Goal: Task Accomplishment & Management: Complete application form

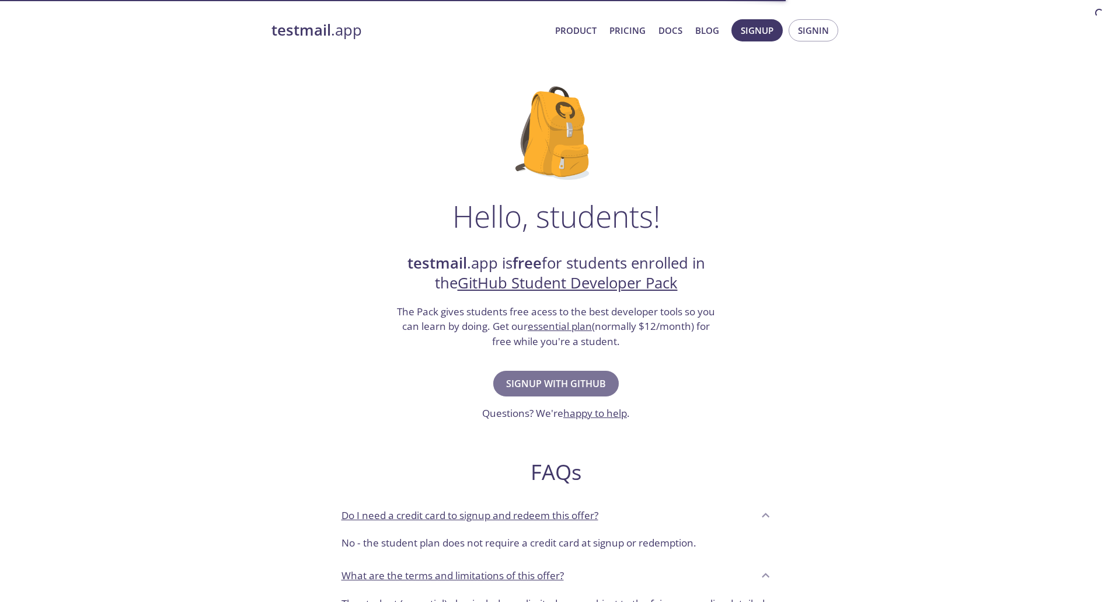
click at [560, 381] on span "Signup with GitHub" at bounding box center [556, 383] width 100 height 16
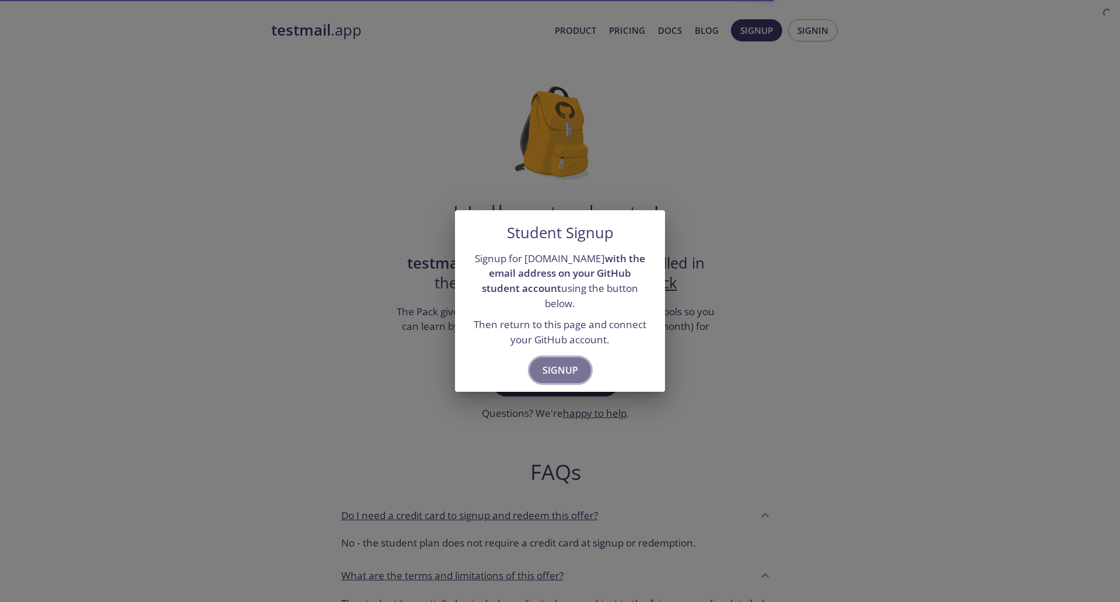
click at [560, 362] on span "Signup" at bounding box center [561, 370] width 36 height 16
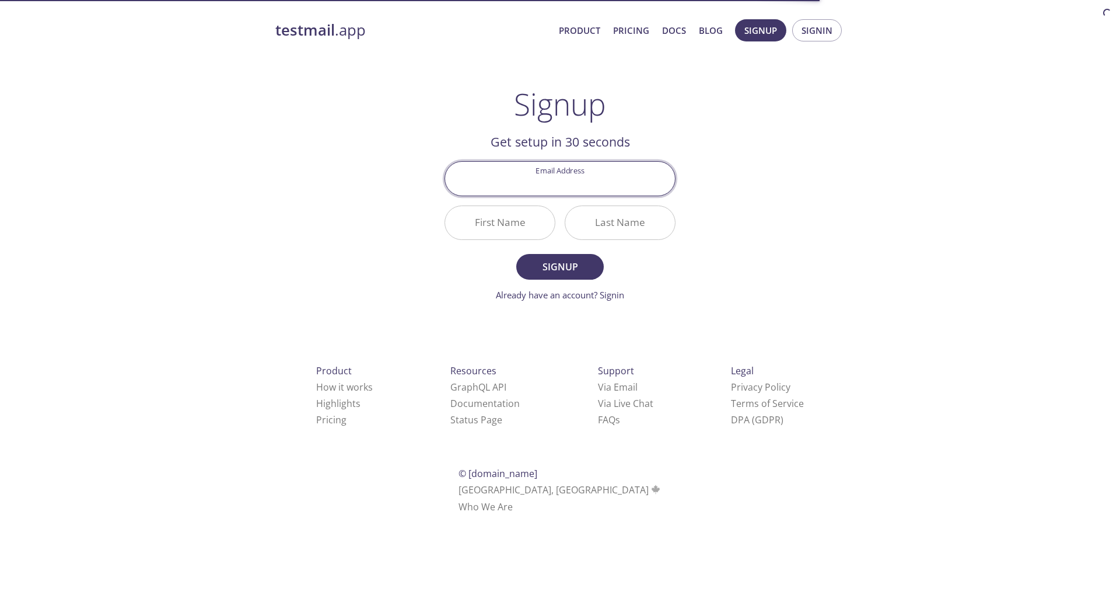
click at [588, 182] on input "Email Address" at bounding box center [560, 178] width 230 height 33
click at [597, 186] on input "Email Address" at bounding box center [560, 178] width 230 height 33
click at [634, 179] on input "Email Address" at bounding box center [560, 178] width 230 height 33
type input "l"
type input "[EMAIL_ADDRESS][DOMAIN_NAME]"
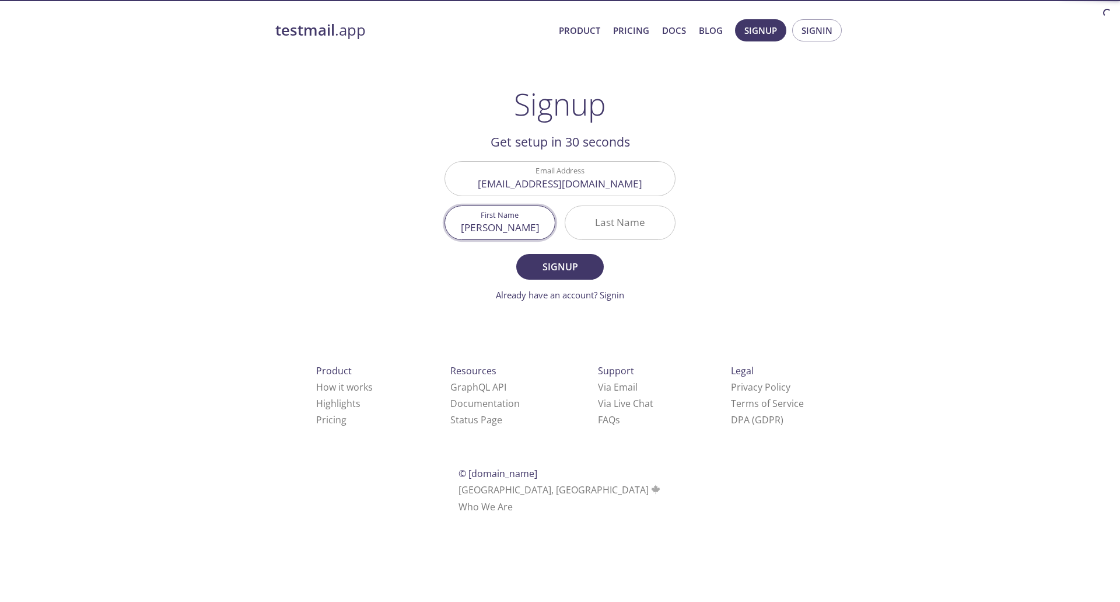
type input "[PERSON_NAME]"
click at [588, 263] on span "Signup" at bounding box center [560, 266] width 62 height 16
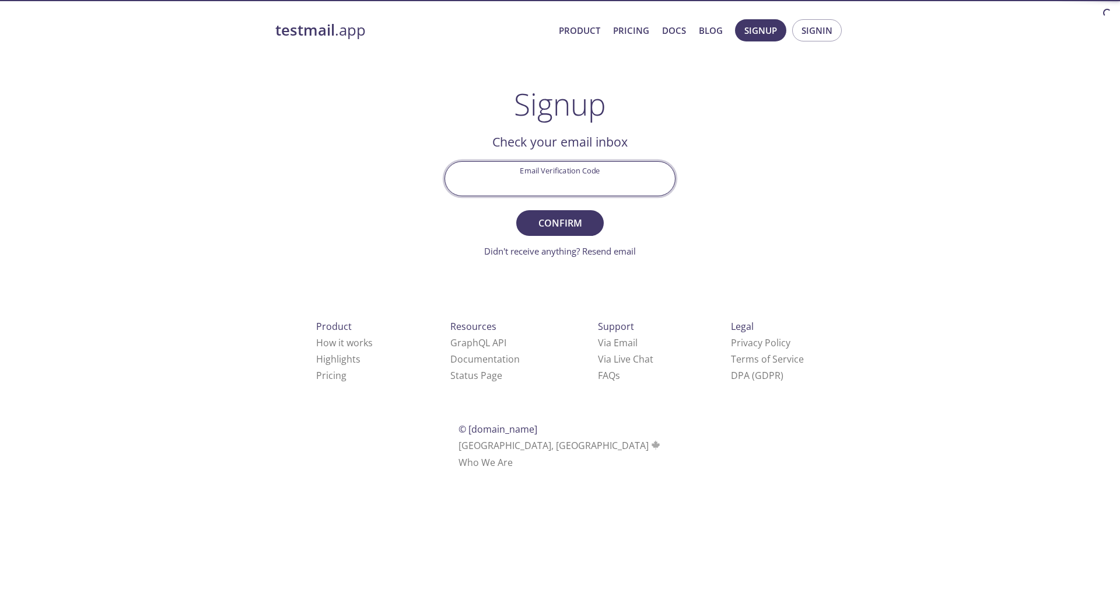
click at [550, 170] on input "Email Verification Code" at bounding box center [560, 178] width 230 height 33
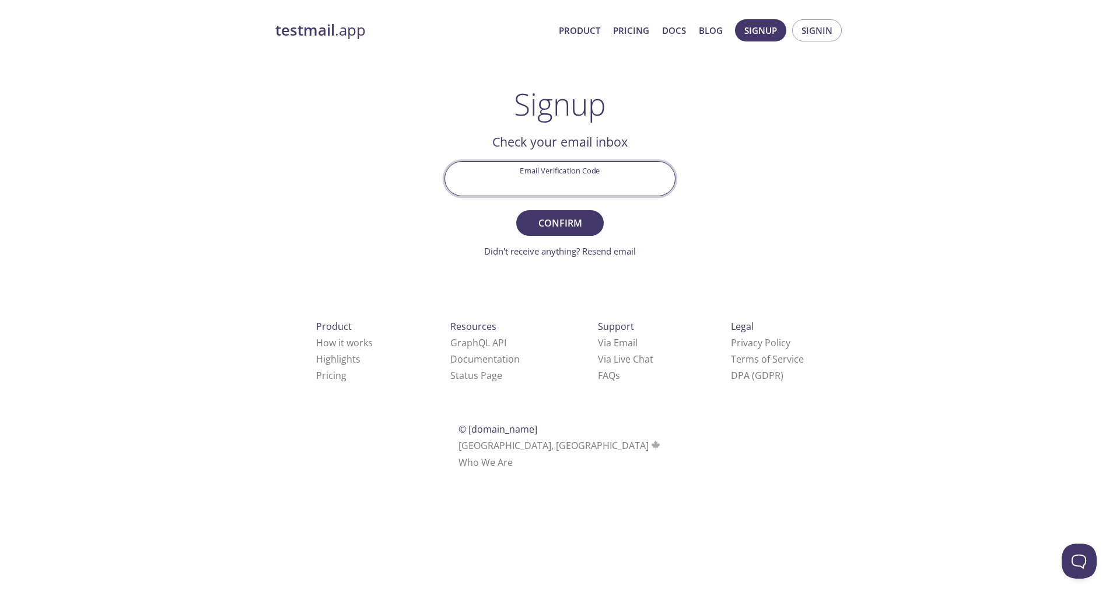
paste input "NN9YSSY"
type input "NN9YSSY"
click at [551, 218] on span "Confirm" at bounding box center [560, 223] width 62 height 16
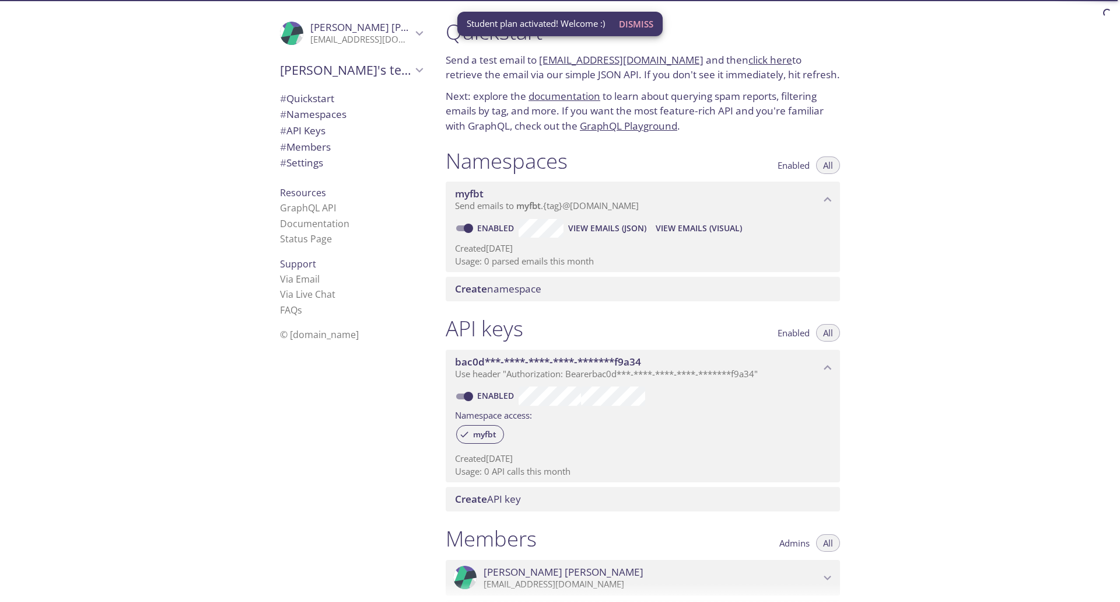
click at [644, 32] on span "Dismiss" at bounding box center [636, 23] width 34 height 15
